Goal: Task Accomplishment & Management: Use online tool/utility

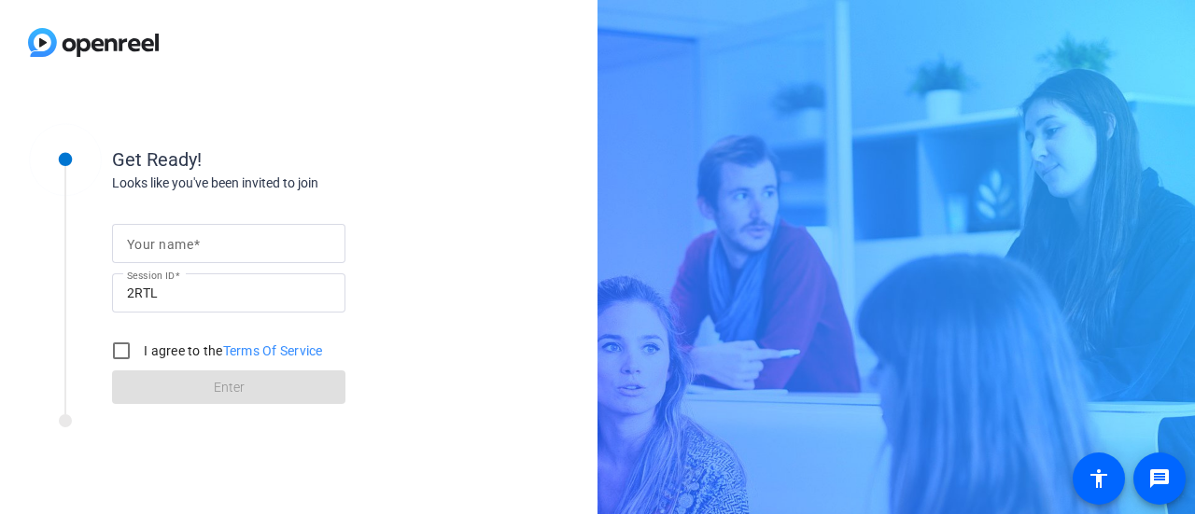
click at [172, 238] on mat-label "Your name" at bounding box center [160, 244] width 66 height 15
click at [172, 238] on input "Your name" at bounding box center [228, 243] width 203 height 22
type input "a"
type input "[PERSON_NAME]"
click at [128, 348] on input "I agree to the Terms Of Service" at bounding box center [121, 350] width 37 height 37
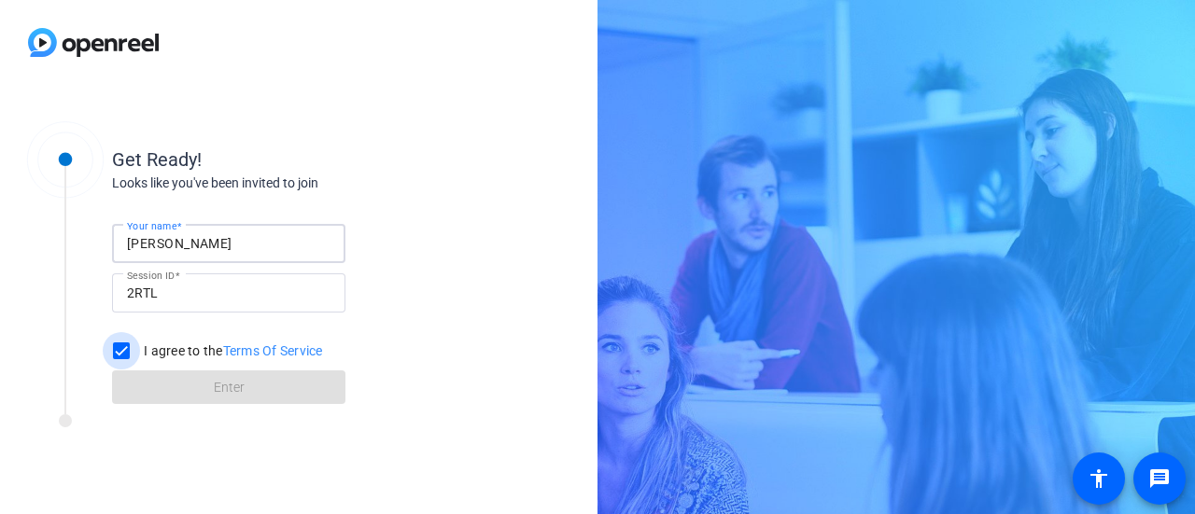
checkbox input "true"
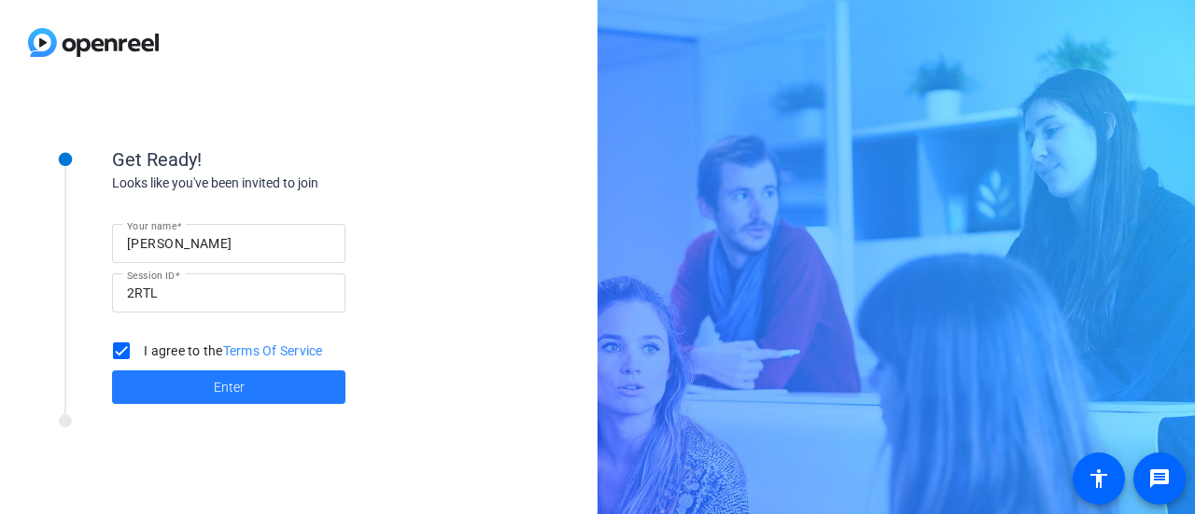
click at [198, 383] on span at bounding box center [228, 387] width 233 height 45
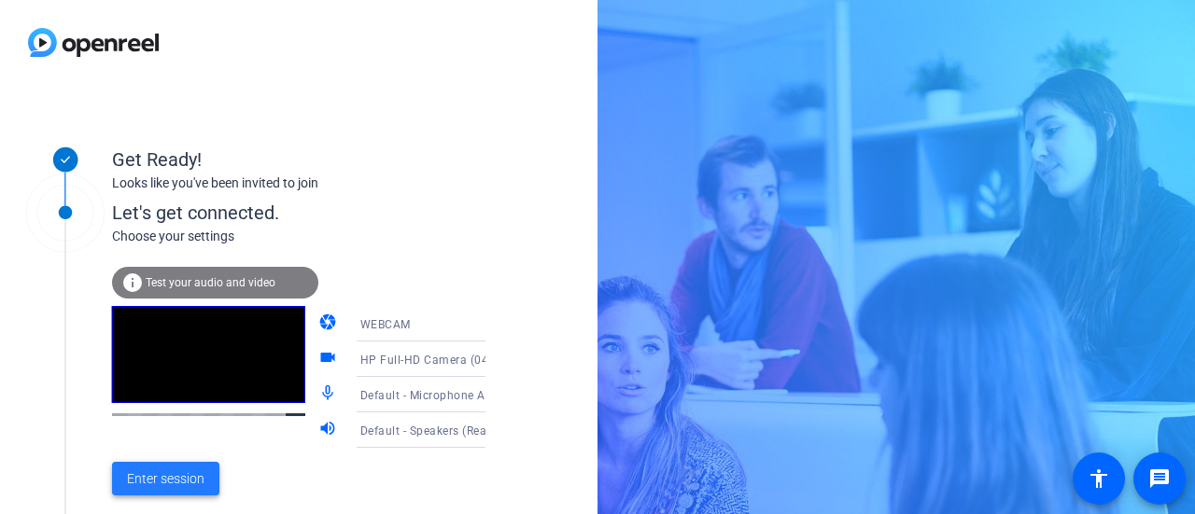
click at [198, 460] on span at bounding box center [165, 478] width 107 height 45
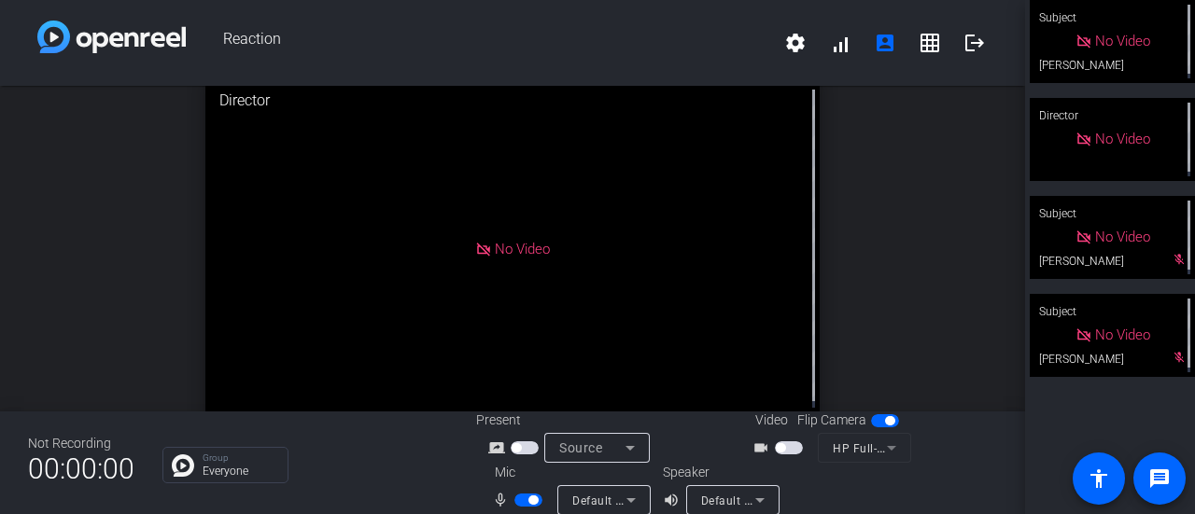
click at [522, 448] on span "button" at bounding box center [525, 447] width 28 height 13
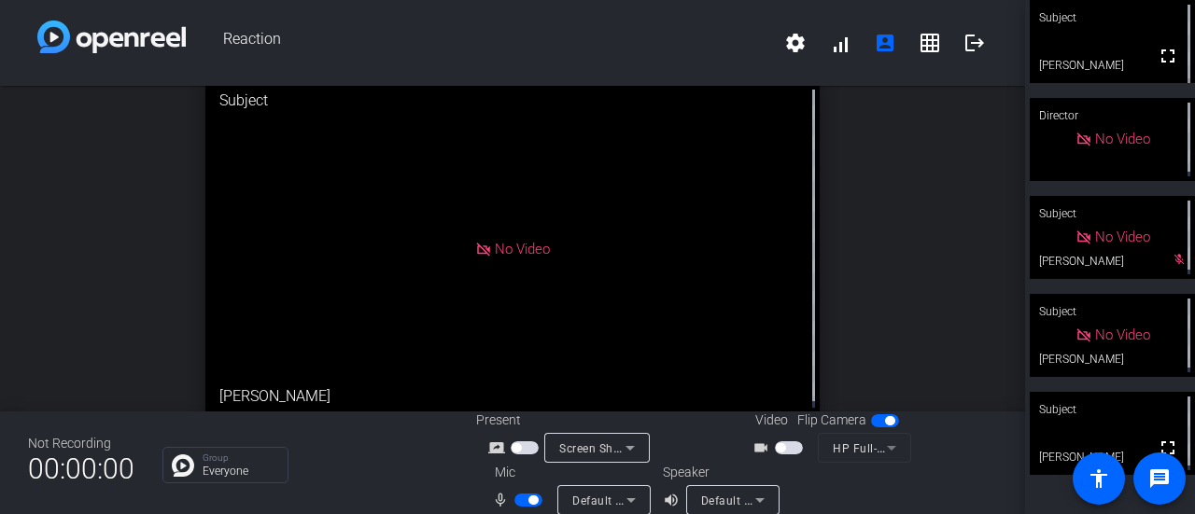
click at [789, 449] on span "button" at bounding box center [789, 447] width 28 height 13
click at [789, 449] on span "button" at bounding box center [793, 447] width 9 height 9
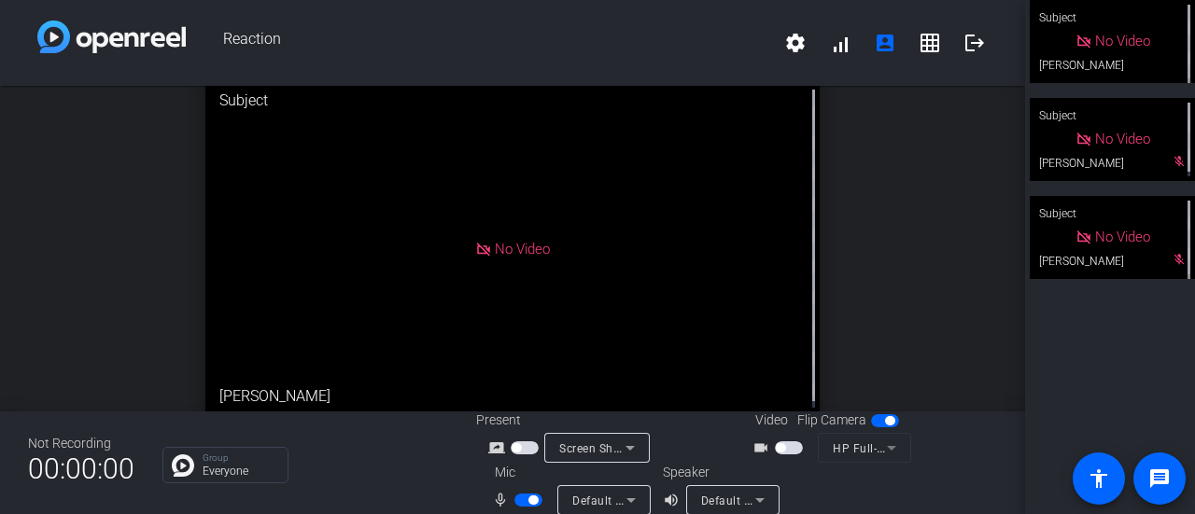
click at [532, 507] on span "button" at bounding box center [528, 500] width 28 height 13
click at [535, 501] on span "button" at bounding box center [528, 500] width 28 height 13
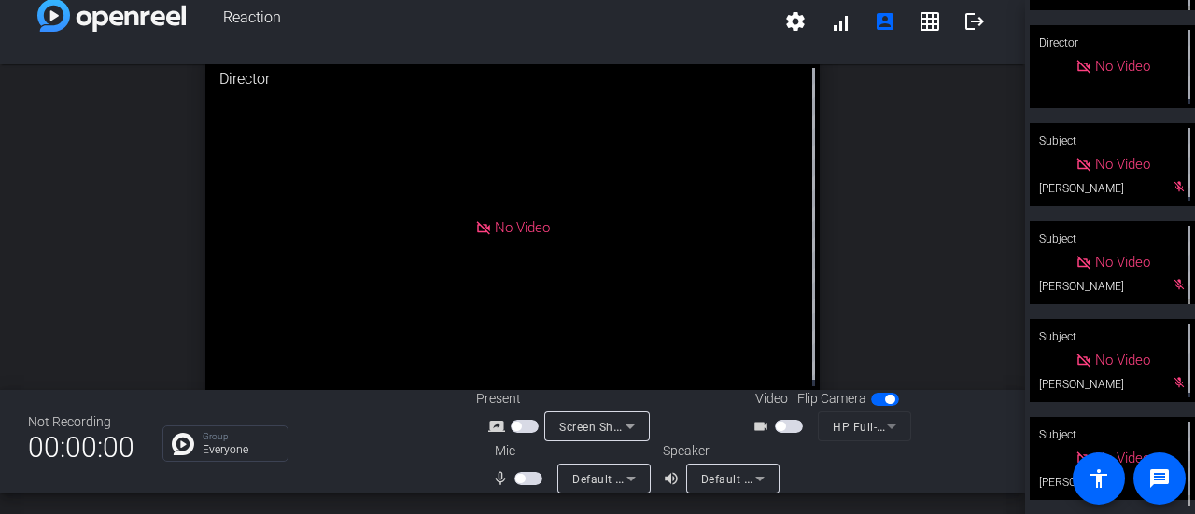
click at [523, 481] on span "button" at bounding box center [528, 478] width 28 height 13
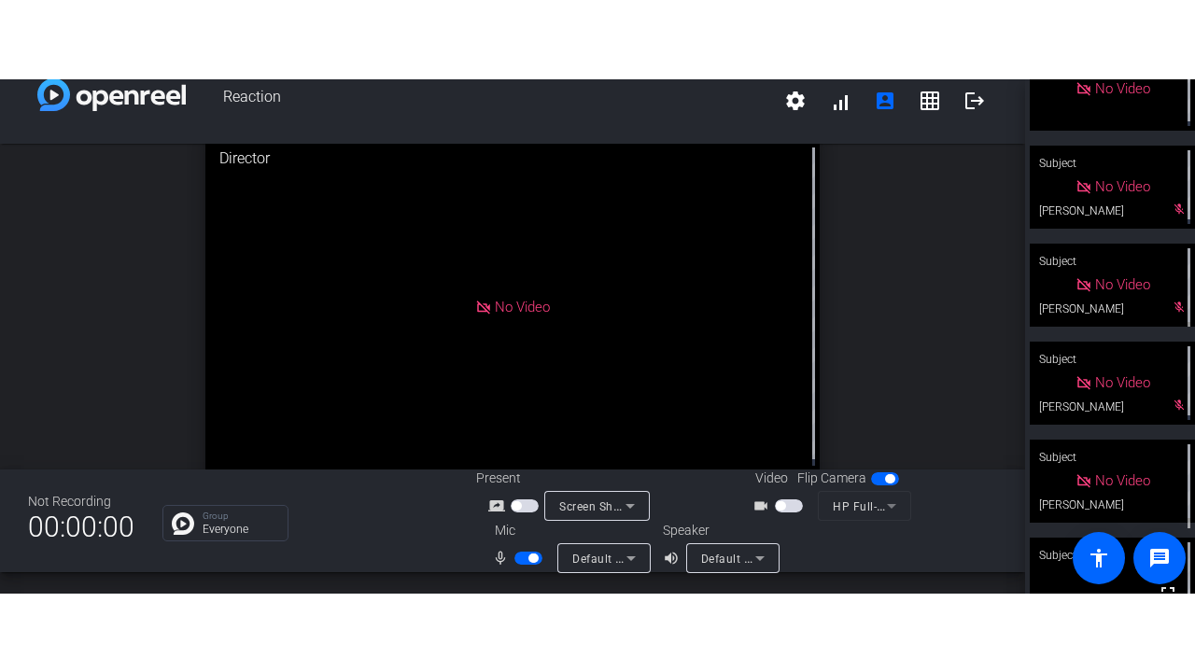
scroll to position [172, 0]
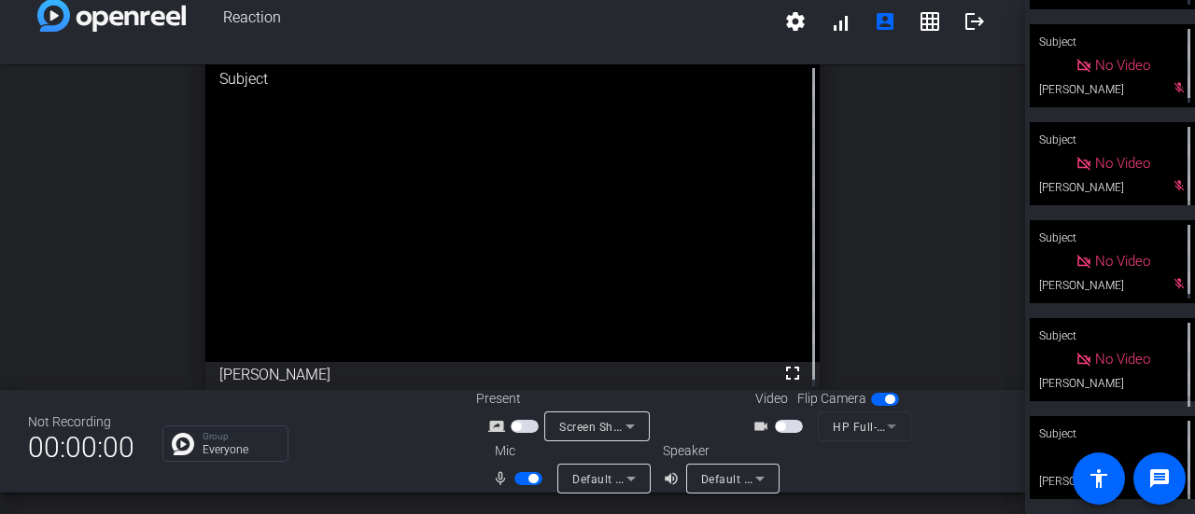
click at [767, 471] on div "Default - Speakers (Realtek(R) Audio)" at bounding box center [732, 479] width 93 height 30
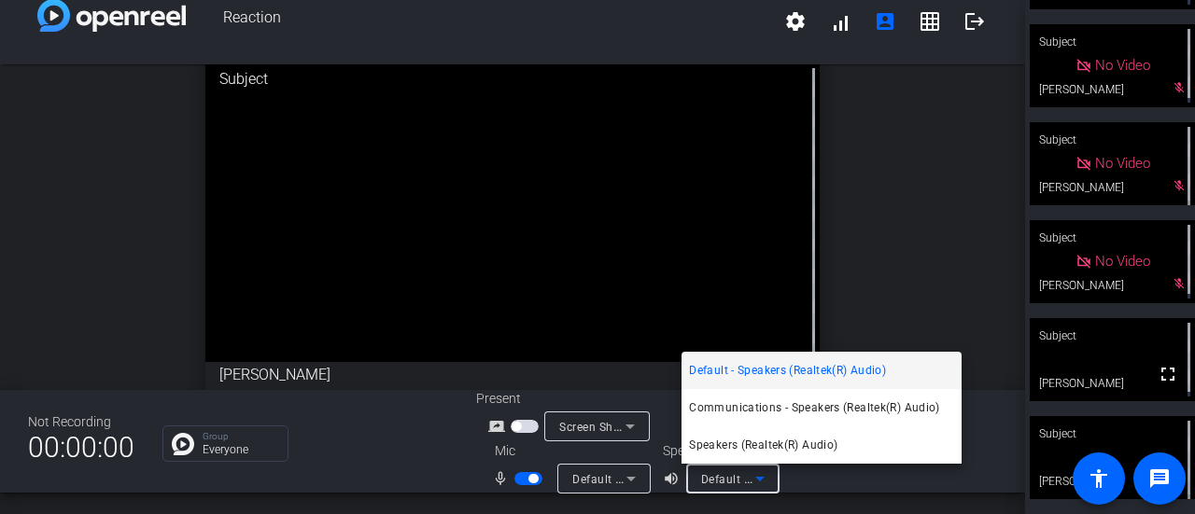
click at [773, 476] on div at bounding box center [597, 257] width 1195 height 514
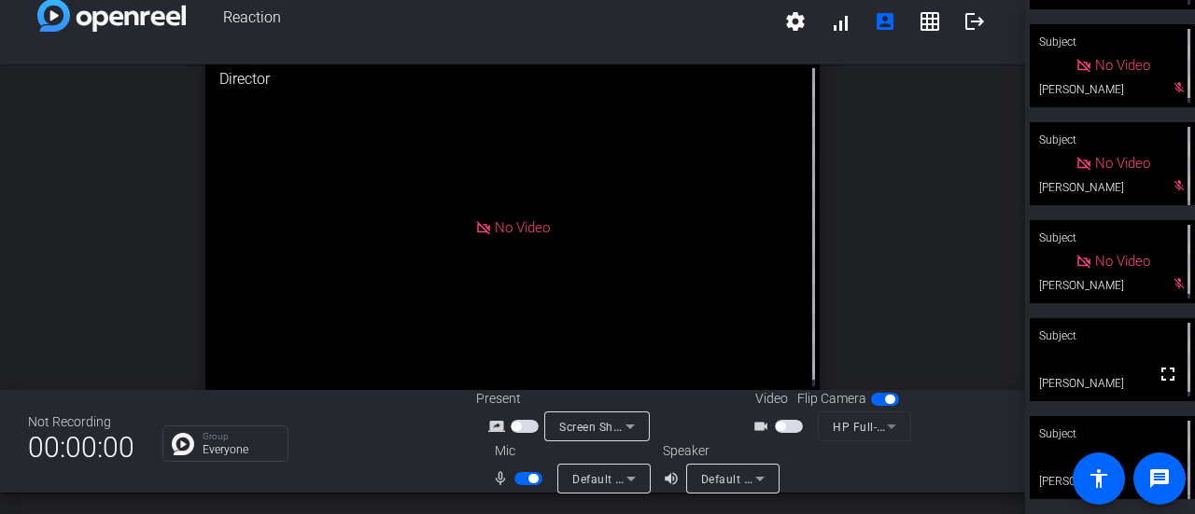
click at [1097, 350] on div "Subject" at bounding box center [1111, 335] width 165 height 35
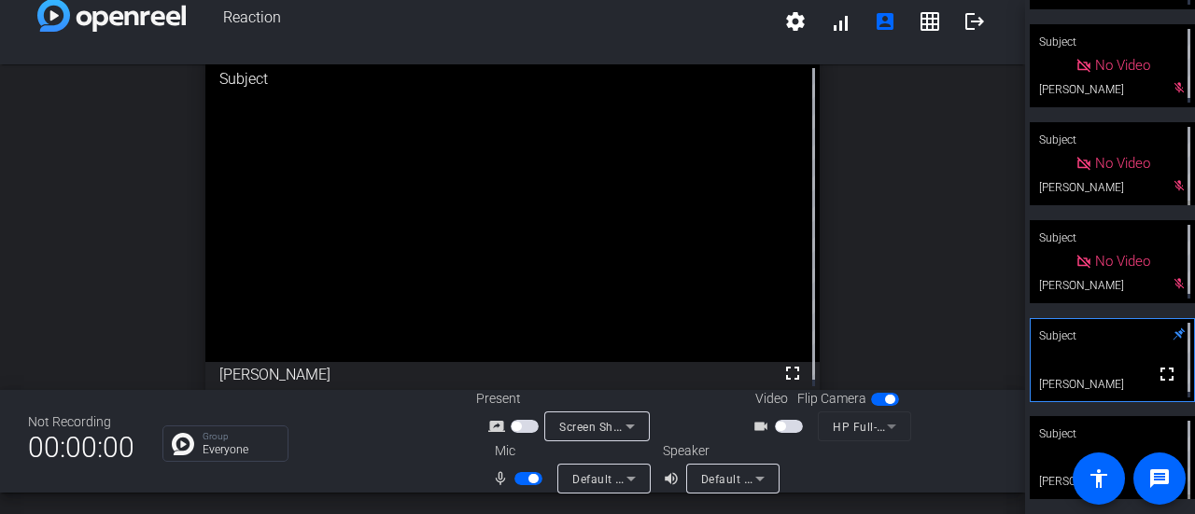
click at [1101, 354] on video at bounding box center [1111, 360] width 163 height 82
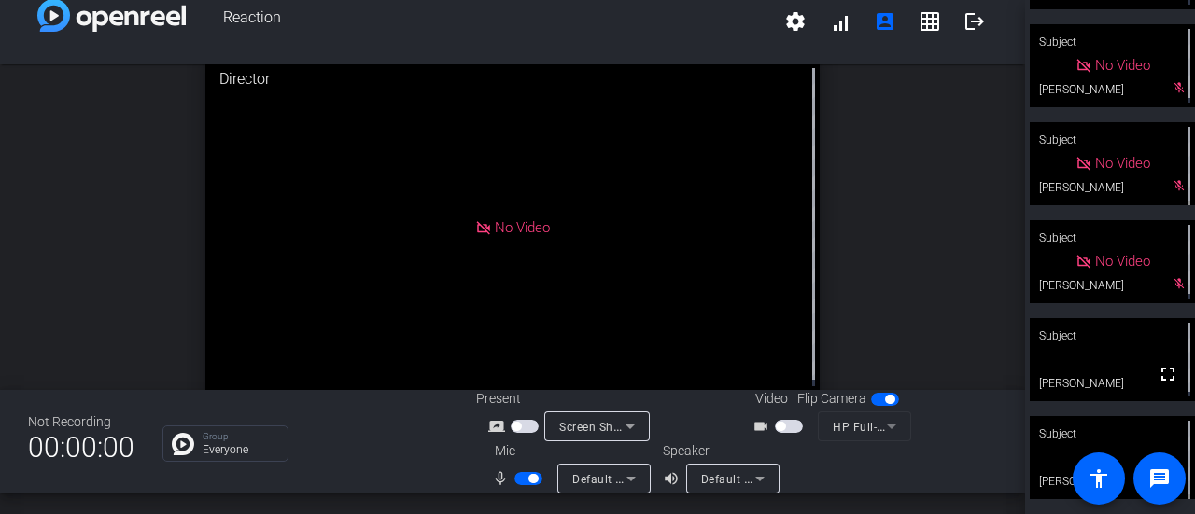
click at [1051, 436] on div "Subject" at bounding box center [1111, 433] width 165 height 35
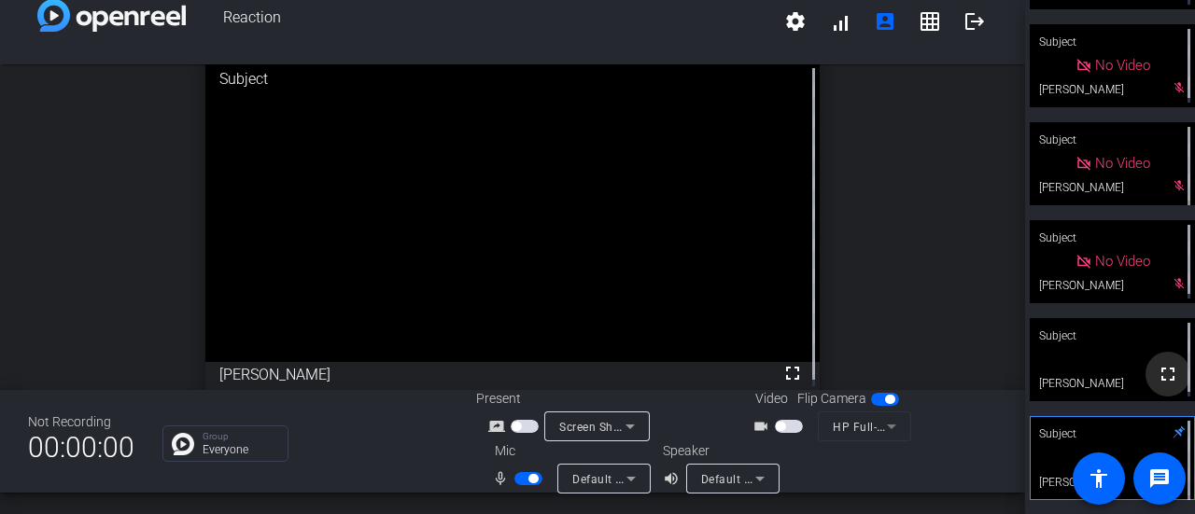
click at [1160, 367] on mat-icon "fullscreen" at bounding box center [1167, 374] width 22 height 22
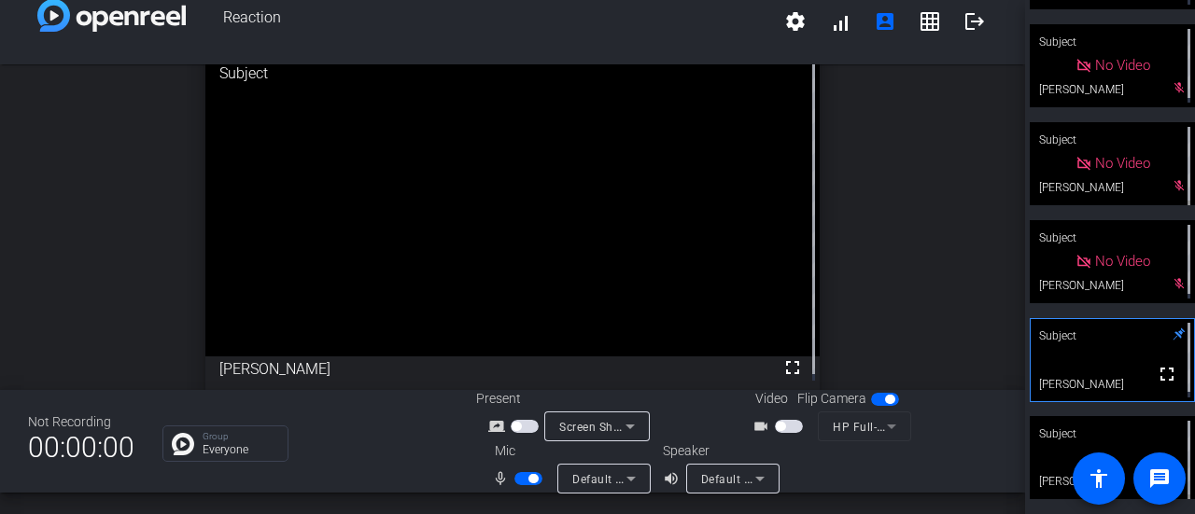
scroll to position [7, 0]
click at [540, 481] on div at bounding box center [530, 478] width 32 height 13
click at [524, 475] on span "button" at bounding box center [528, 478] width 28 height 13
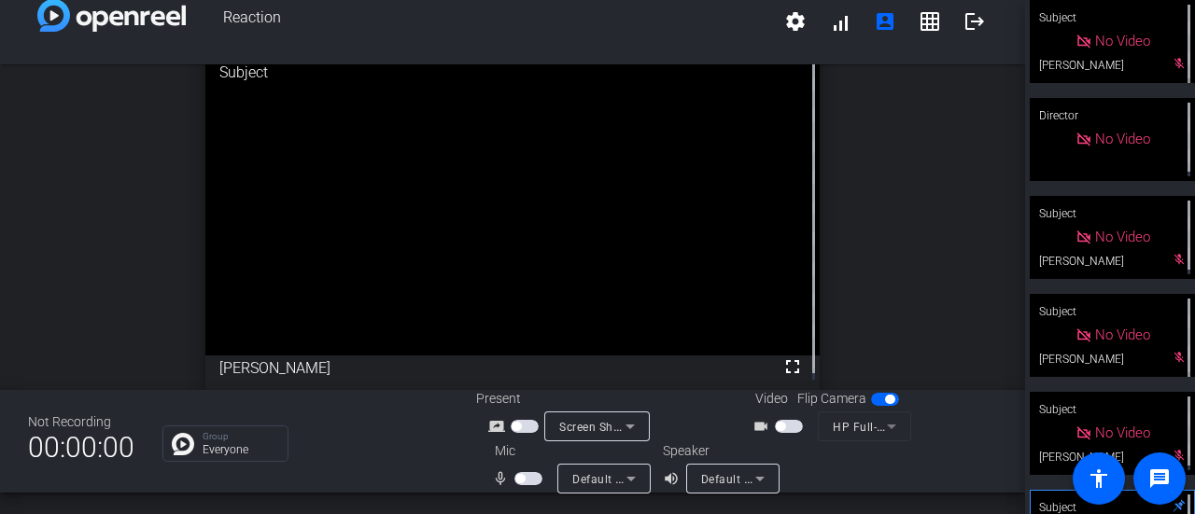
scroll to position [172, 0]
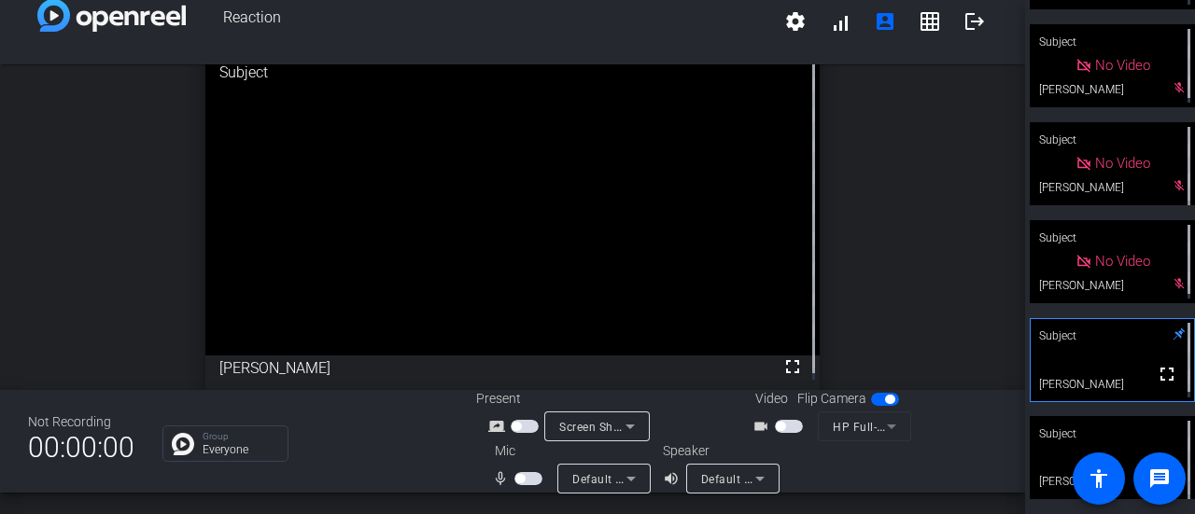
click at [527, 479] on span "button" at bounding box center [528, 478] width 28 height 13
click at [1172, 335] on icon at bounding box center [1178, 334] width 13 height 13
click at [1137, 429] on div "Subject" at bounding box center [1111, 433] width 165 height 35
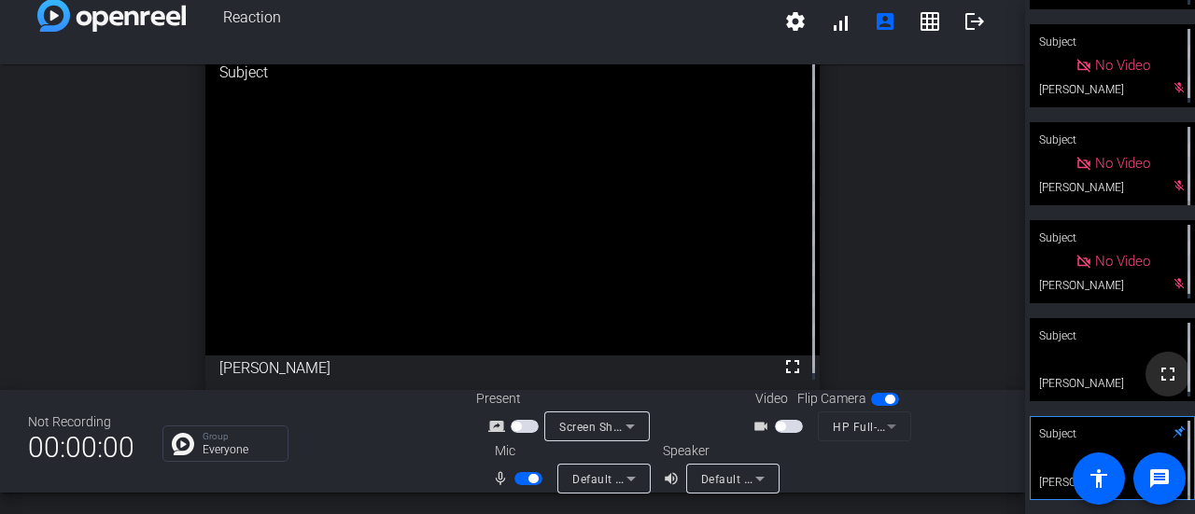
click at [1145, 372] on span at bounding box center [1167, 374] width 45 height 45
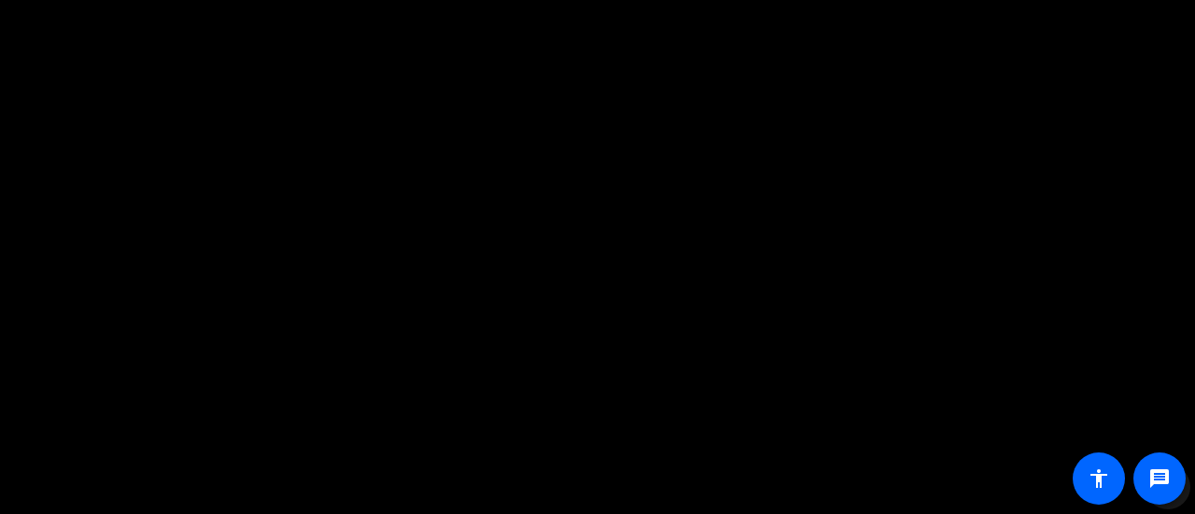
scroll to position [14, 0]
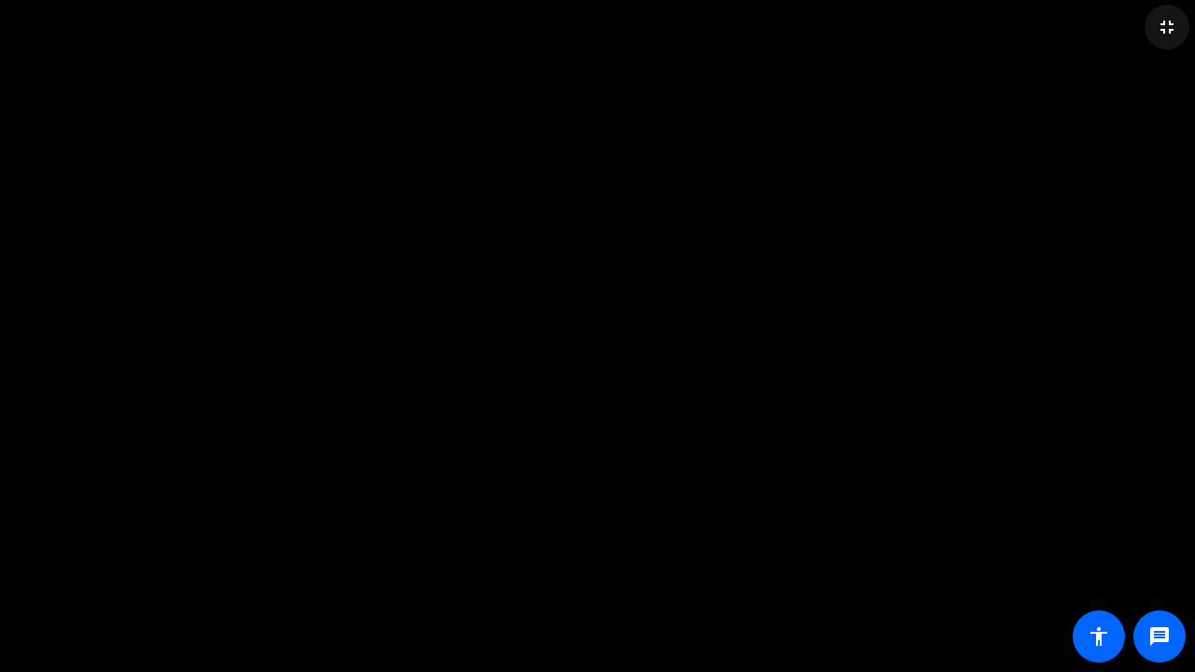
click at [1174, 28] on mat-icon "fullscreen_exit" at bounding box center [1166, 27] width 22 height 22
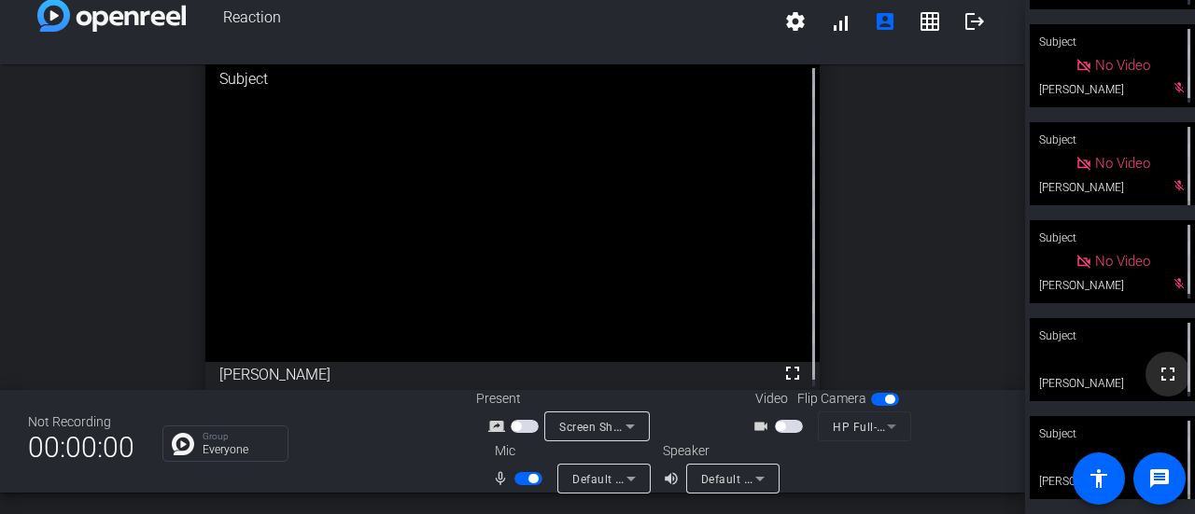
click at [1145, 358] on span at bounding box center [1167, 374] width 45 height 45
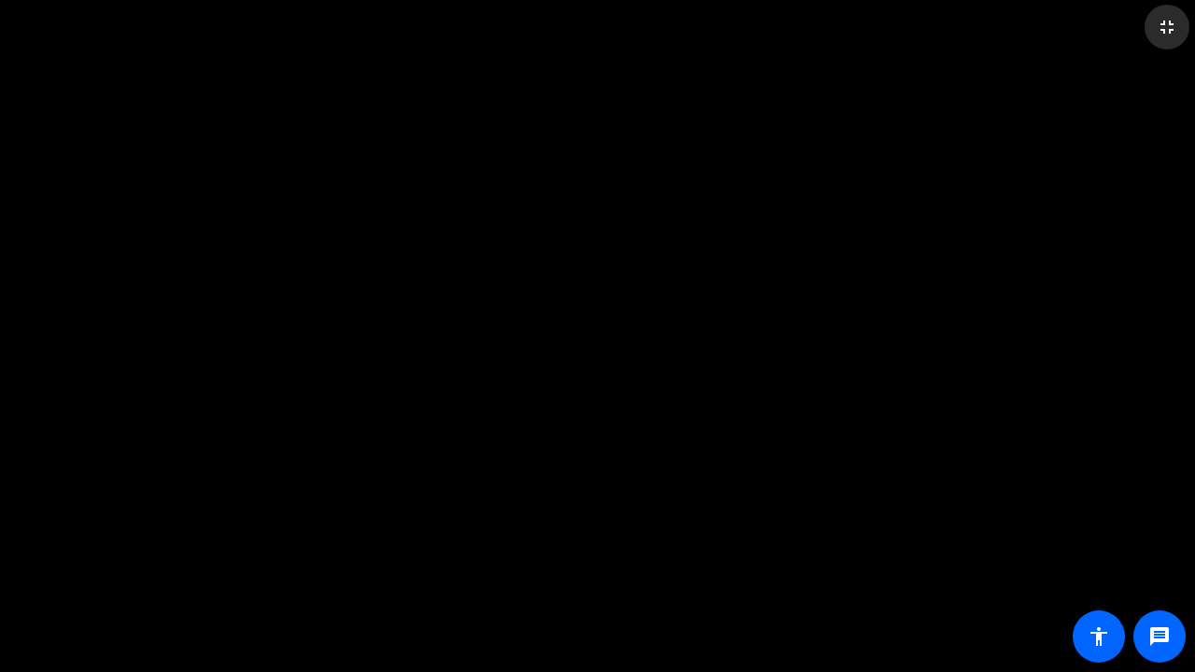
click at [1172, 22] on mat-icon "fullscreen_exit" at bounding box center [1166, 27] width 22 height 22
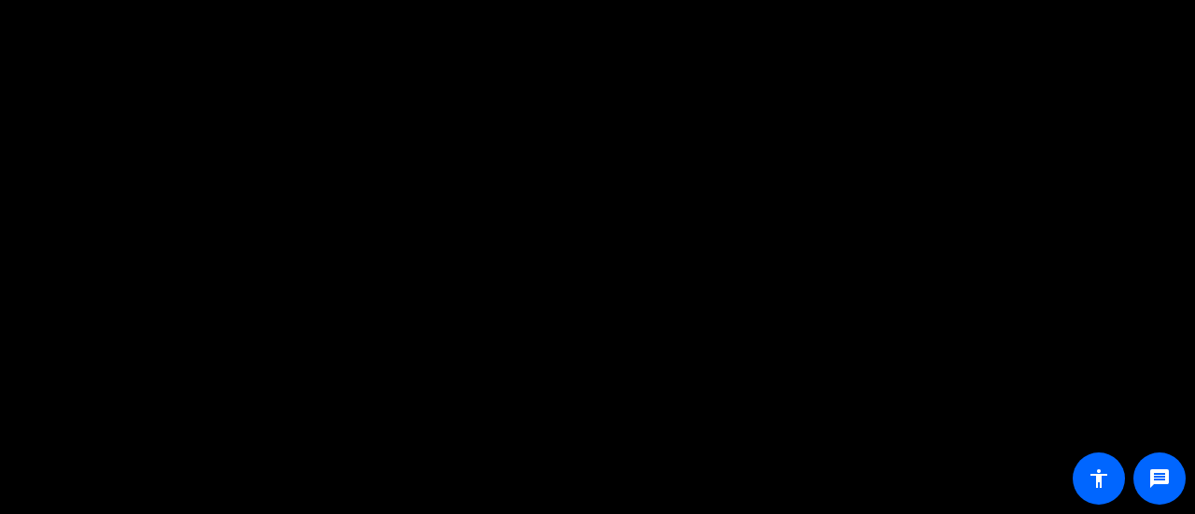
scroll to position [172, 0]
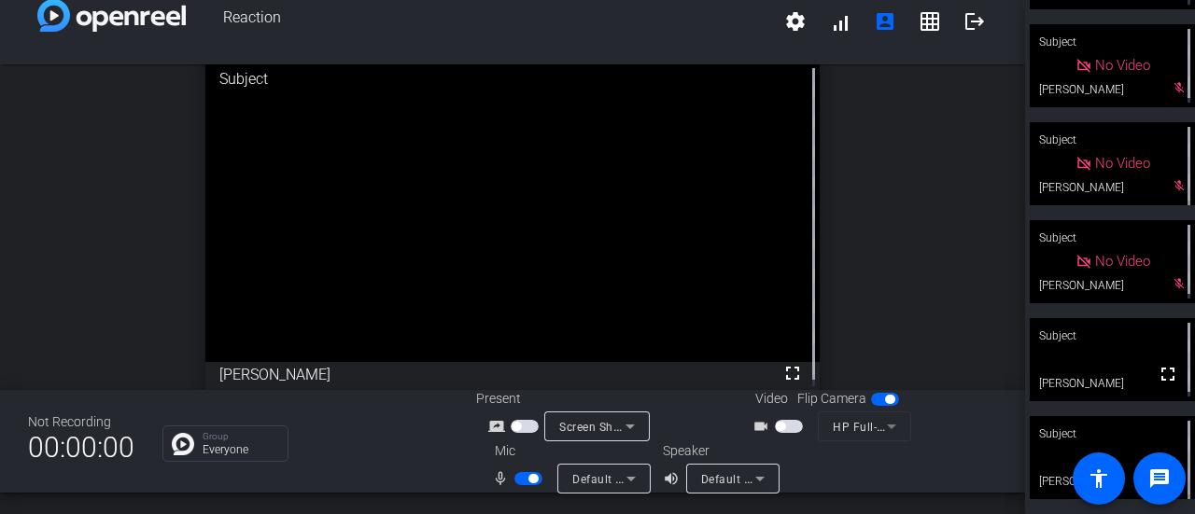
click at [1086, 348] on div "Subject" at bounding box center [1111, 335] width 165 height 35
click at [1092, 432] on div "Subject" at bounding box center [1111, 433] width 165 height 35
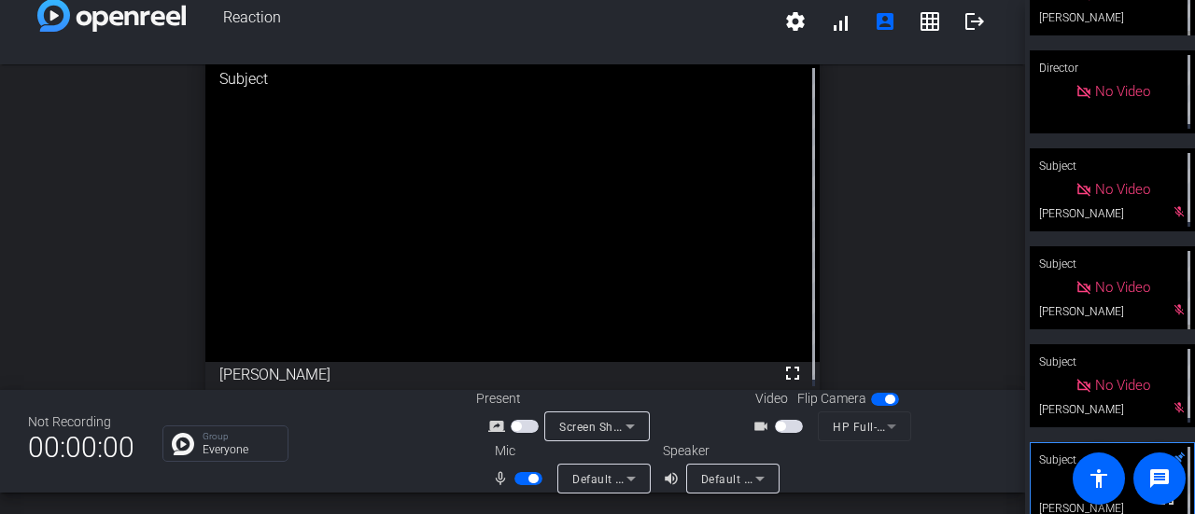
scroll to position [73, 0]
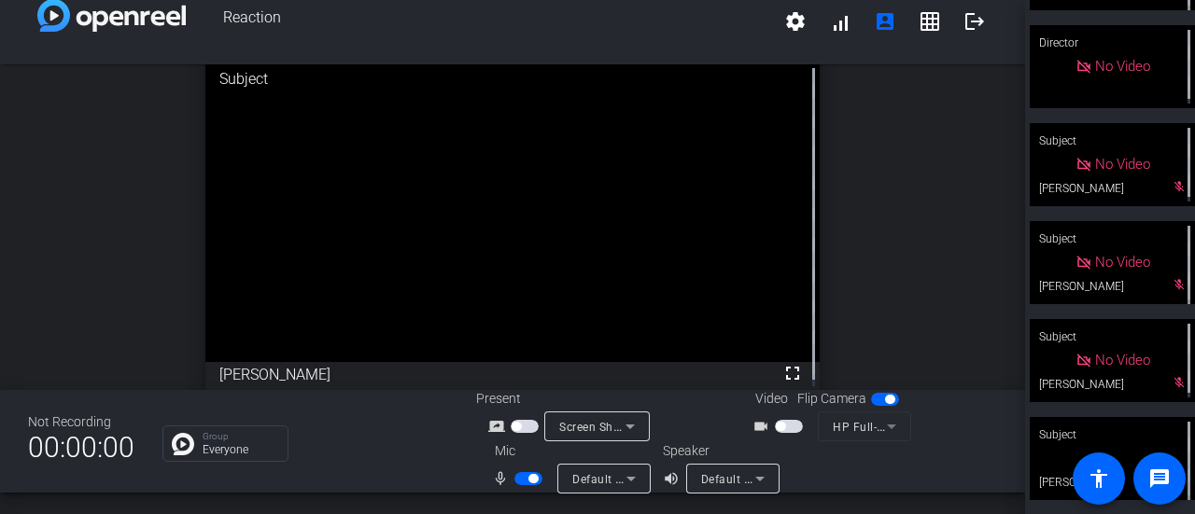
click at [1143, 427] on div "Subject" at bounding box center [1111, 434] width 165 height 35
click at [530, 472] on span "button" at bounding box center [528, 478] width 28 height 13
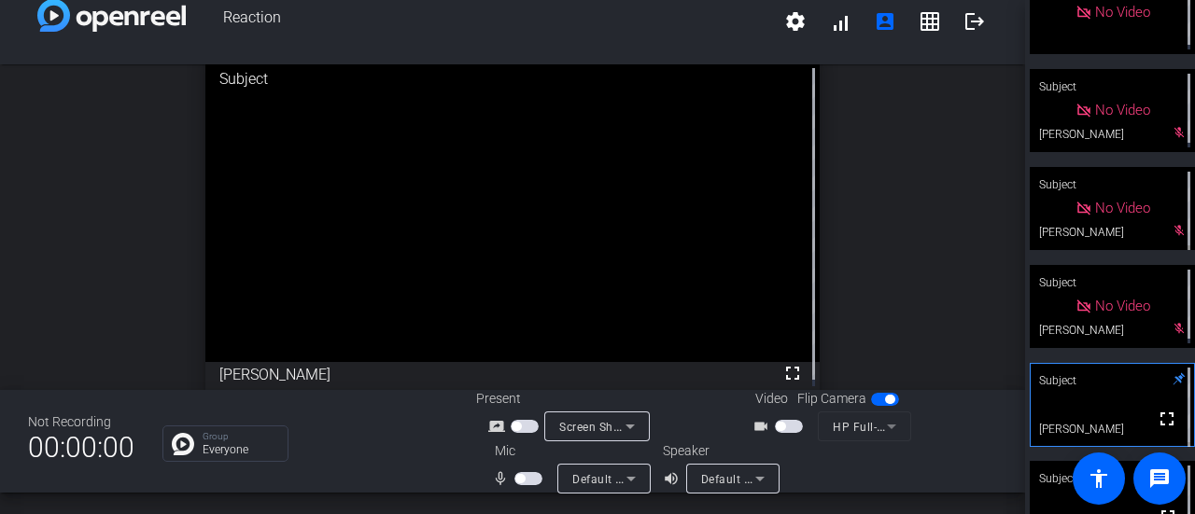
scroll to position [172, 0]
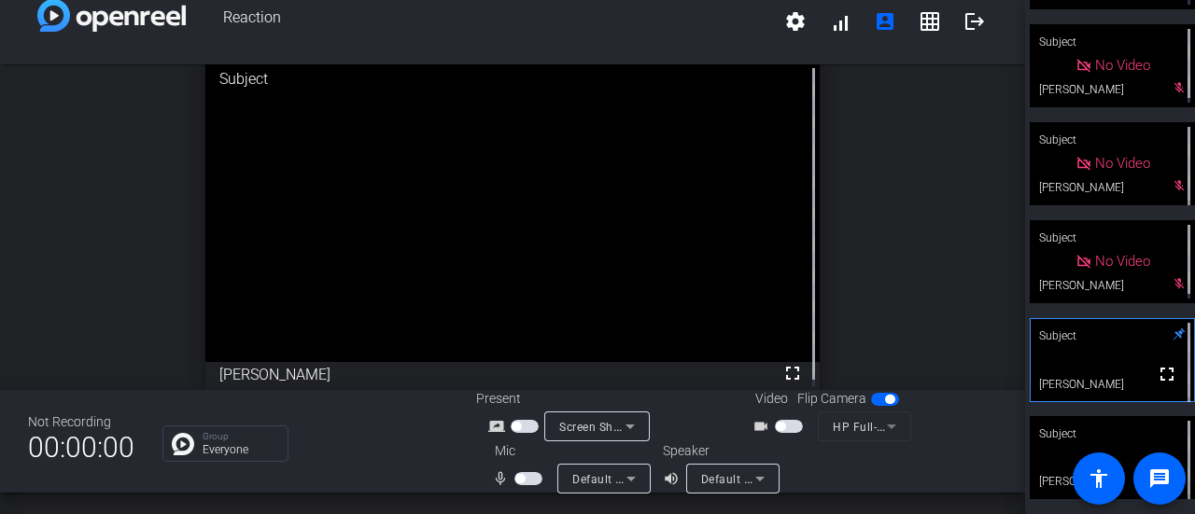
click at [1127, 433] on div "Subject" at bounding box center [1111, 433] width 165 height 35
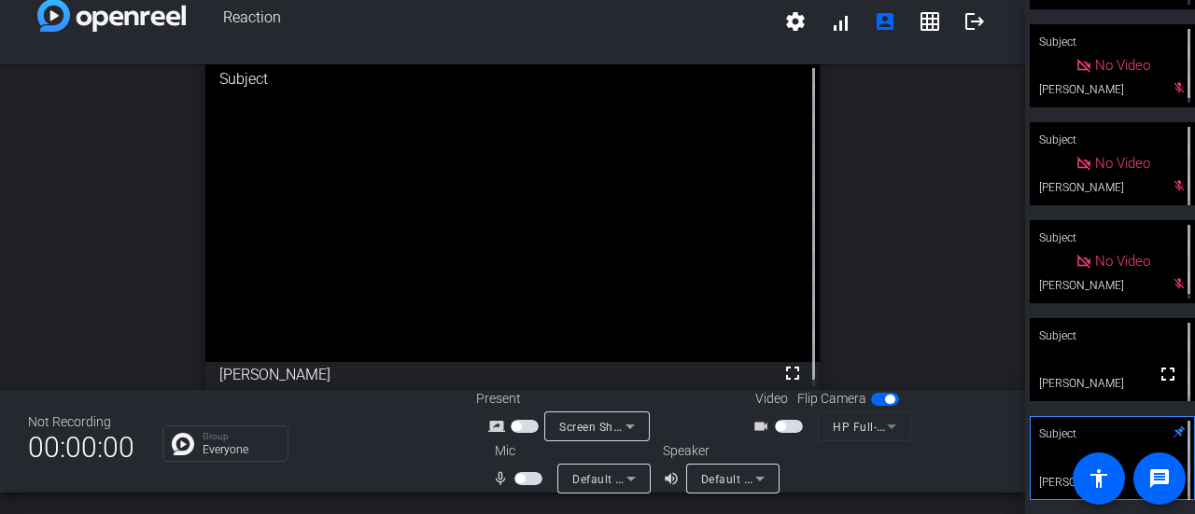
click at [525, 477] on span "button" at bounding box center [528, 478] width 28 height 13
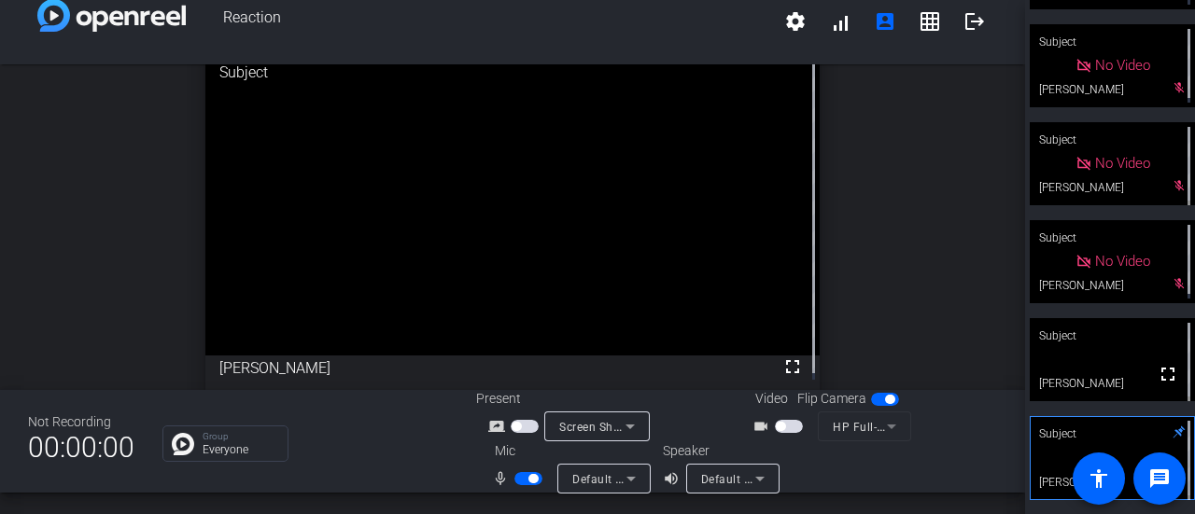
click at [955, 242] on div "open_in_new Subject fullscreen [PERSON_NAME]" at bounding box center [512, 221] width 1025 height 326
click at [532, 479] on span "button" at bounding box center [532, 478] width 9 height 9
click at [526, 476] on span "button" at bounding box center [528, 478] width 28 height 13
click at [529, 483] on span "button" at bounding box center [532, 478] width 9 height 9
click at [525, 482] on span "button" at bounding box center [528, 478] width 28 height 13
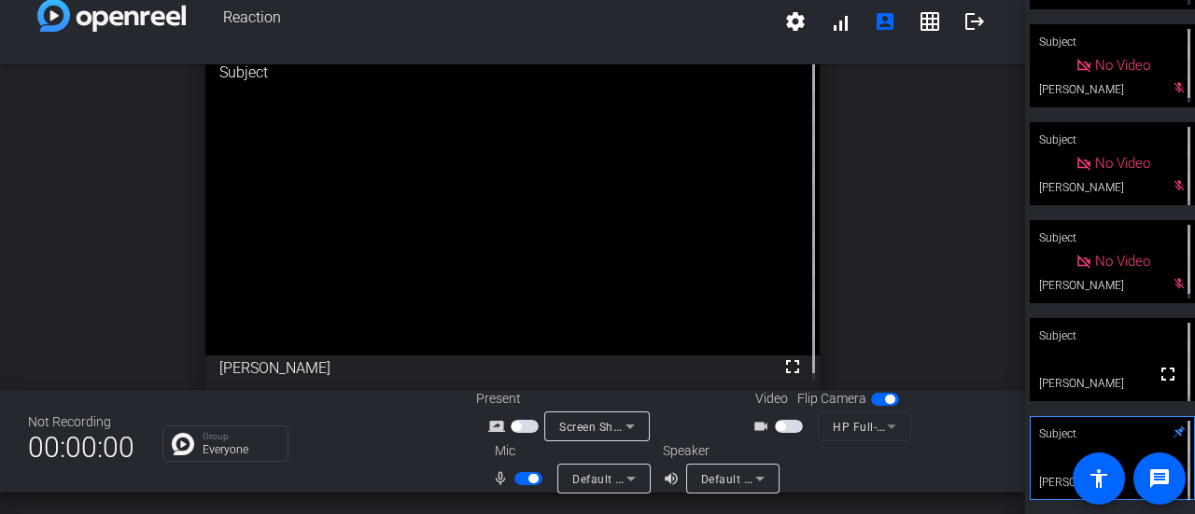
click at [531, 477] on span "button" at bounding box center [532, 478] width 9 height 9
click at [1127, 359] on video at bounding box center [1111, 359] width 165 height 83
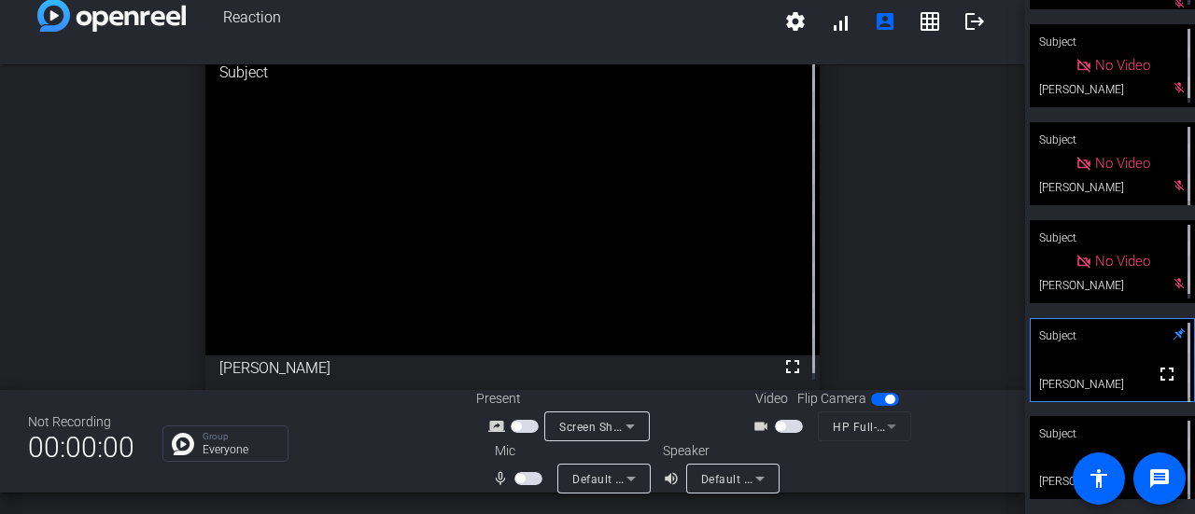
scroll to position [0, 0]
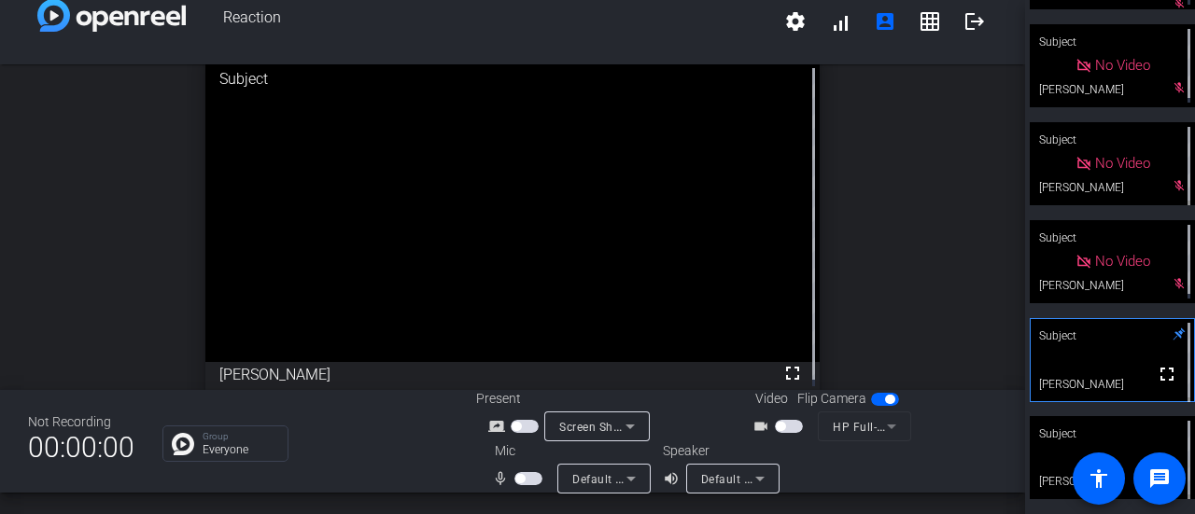
click at [1105, 430] on div "Subject" at bounding box center [1111, 433] width 165 height 35
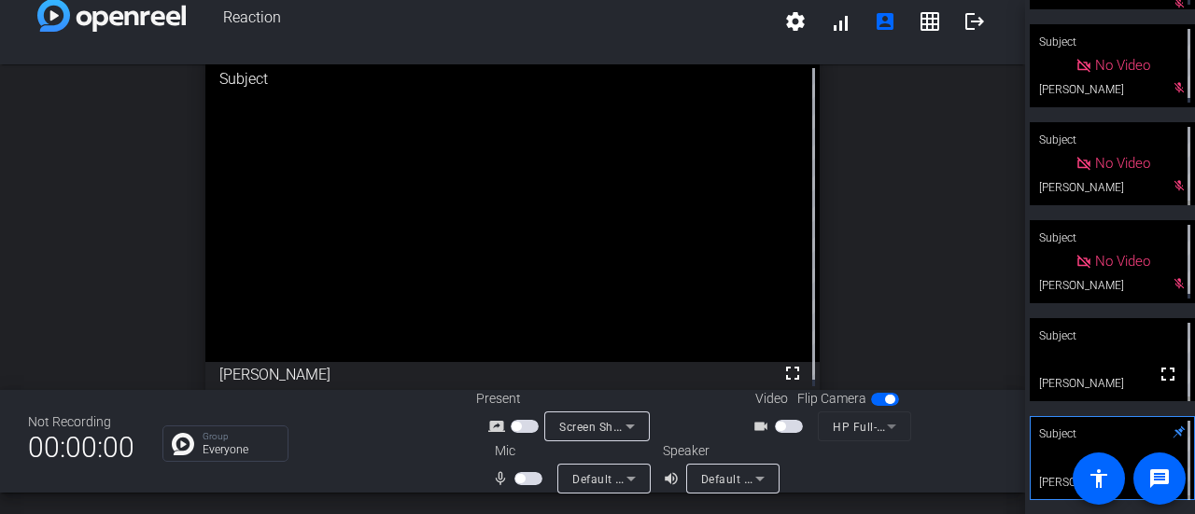
click at [1047, 445] on div "Subject" at bounding box center [1111, 433] width 165 height 35
click at [1083, 354] on video at bounding box center [1111, 359] width 165 height 83
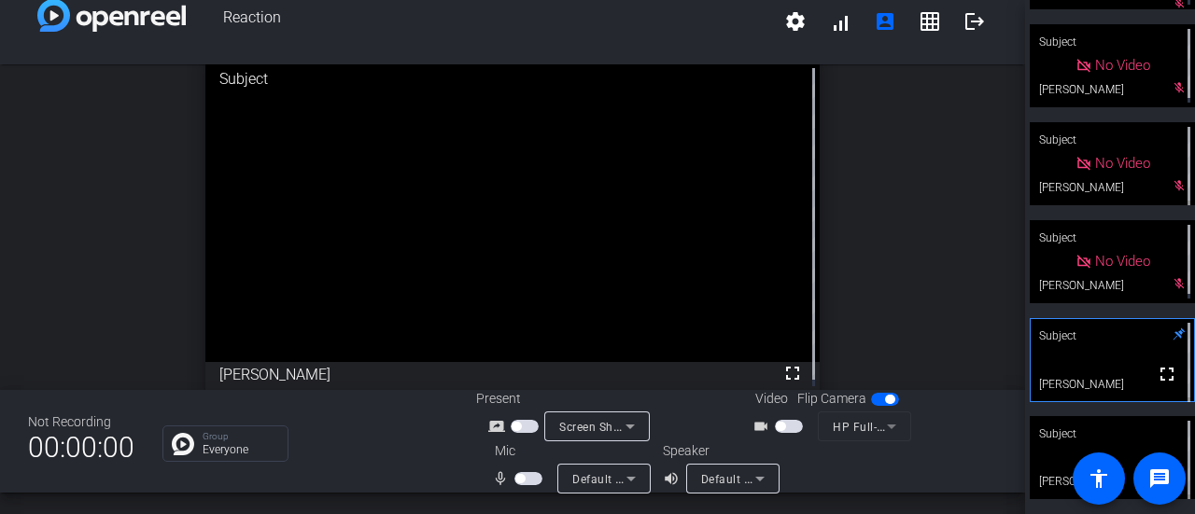
click at [1182, 339] on div at bounding box center [1188, 360] width 12 height 84
click at [1167, 330] on div "Subject" at bounding box center [1111, 335] width 165 height 35
click at [1046, 469] on video at bounding box center [1111, 457] width 165 height 83
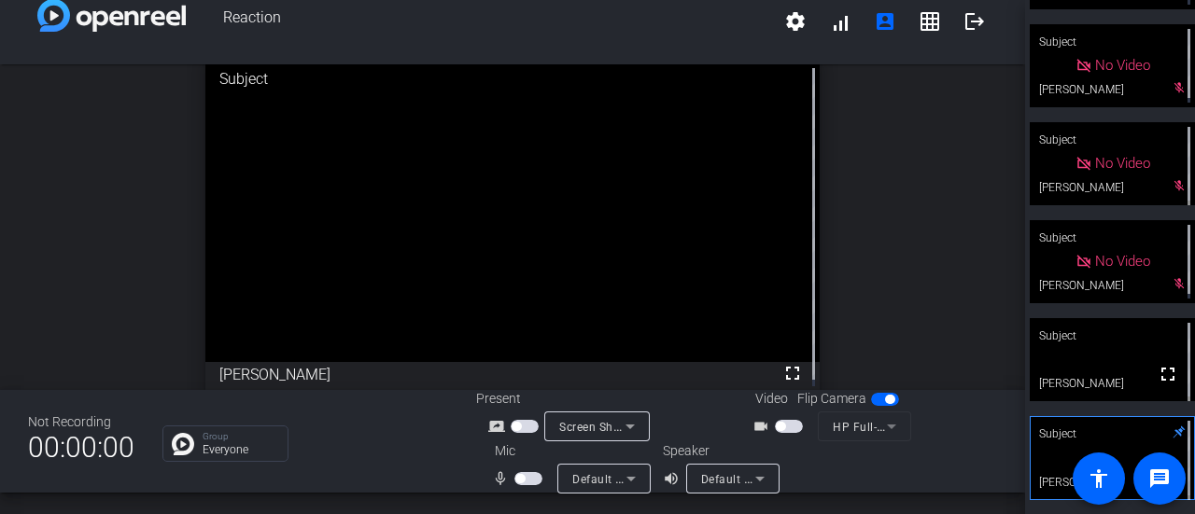
click at [517, 472] on span "button" at bounding box center [528, 478] width 28 height 13
